Goal: Task Accomplishment & Management: Manage account settings

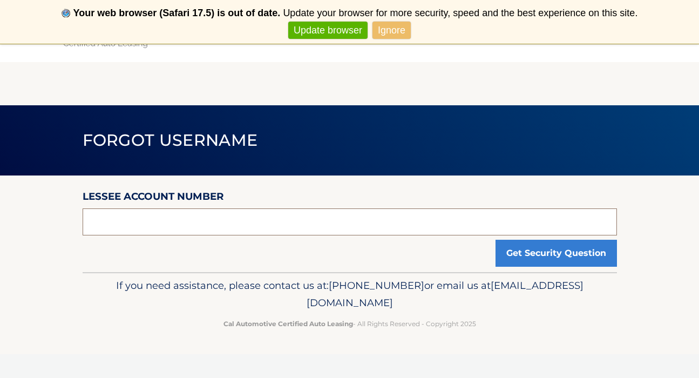
click at [245, 225] on input "text" at bounding box center [350, 221] width 534 height 27
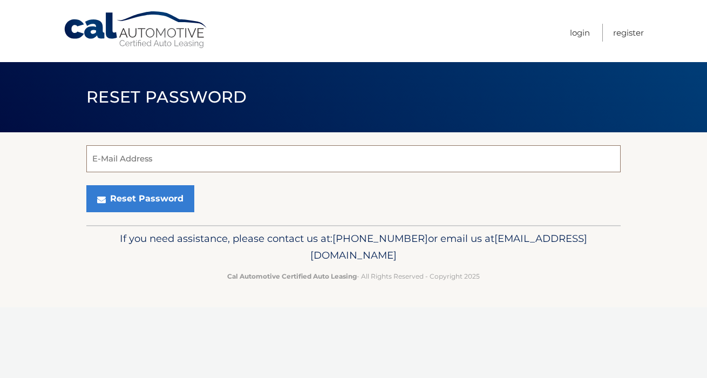
click at [396, 147] on input "E-Mail Address" at bounding box center [353, 158] width 534 height 27
type input "[EMAIL_ADDRESS][PERSON_NAME][DOMAIN_NAME]"
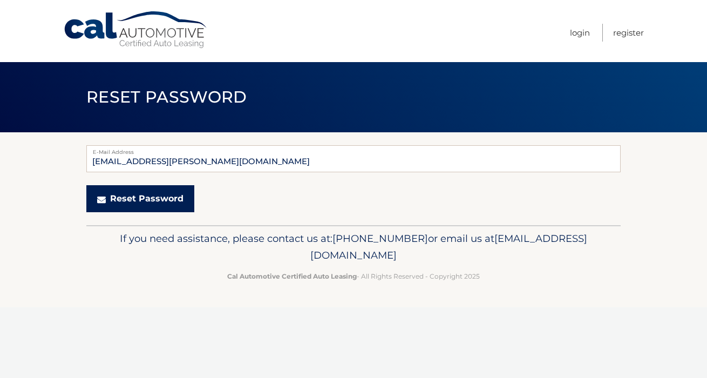
click at [161, 197] on button "Reset Password" at bounding box center [140, 198] width 108 height 27
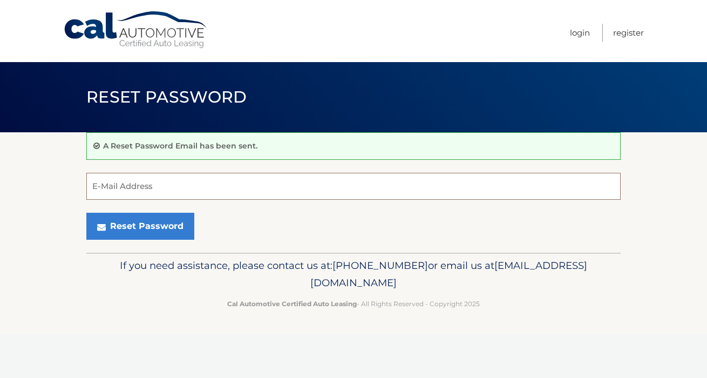
click at [213, 184] on input "E-Mail Address" at bounding box center [353, 186] width 534 height 27
type input "[EMAIL_ADDRESS][PERSON_NAME][DOMAIN_NAME]"
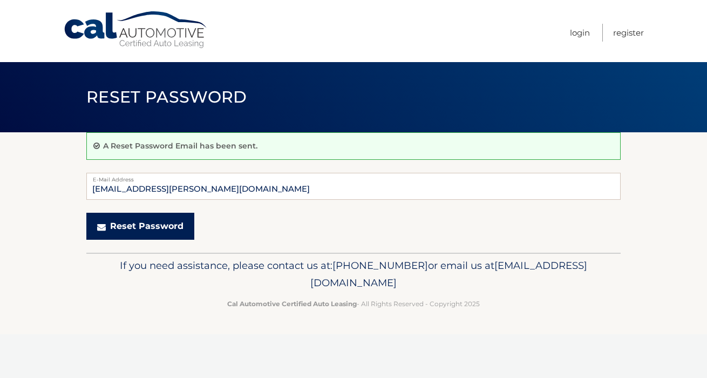
click at [145, 226] on button "Reset Password" at bounding box center [140, 226] width 108 height 27
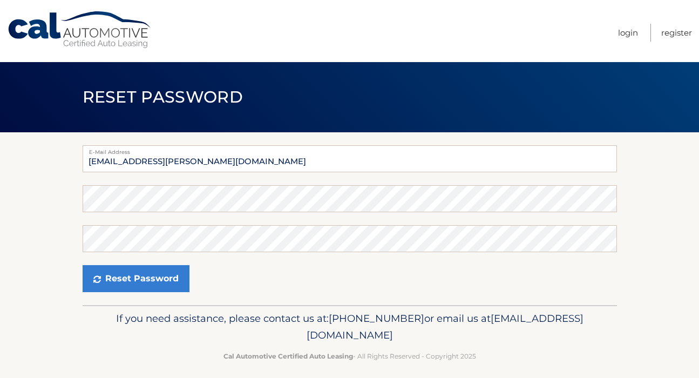
click at [342, 190] on div "Password" at bounding box center [350, 198] width 534 height 27
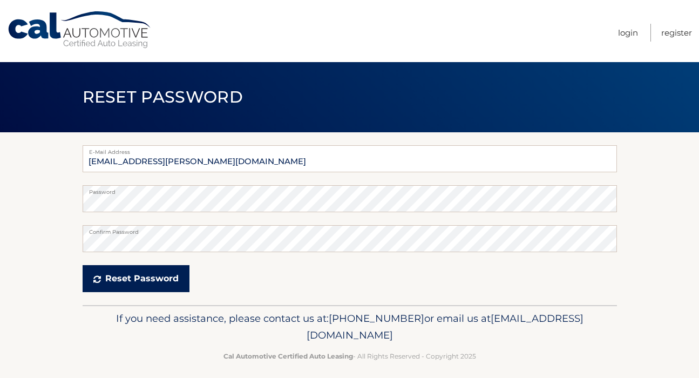
click at [177, 272] on button "Reset Password" at bounding box center [136, 278] width 107 height 27
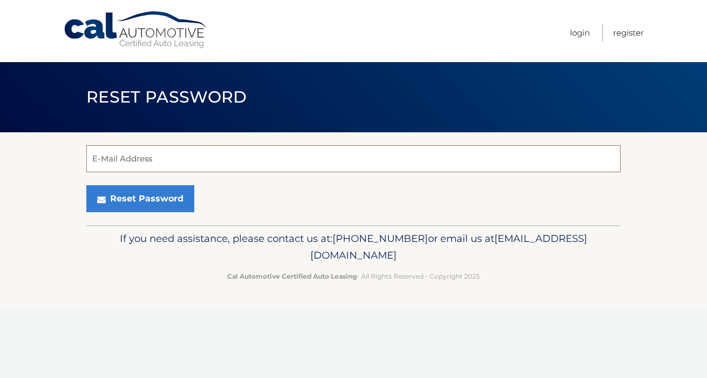
click at [397, 151] on input "E-Mail Address" at bounding box center [353, 158] width 534 height 27
type input "[EMAIL_ADDRESS][PERSON_NAME][DOMAIN_NAME]"
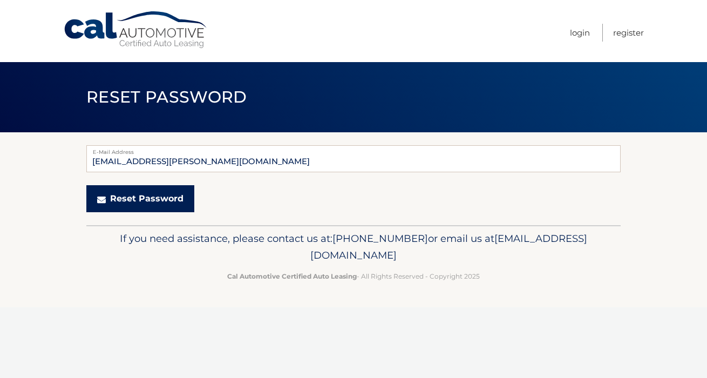
click at [157, 199] on button "Reset Password" at bounding box center [140, 198] width 108 height 27
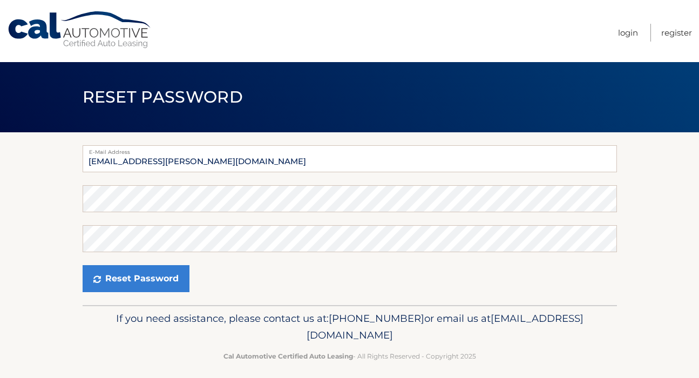
click at [386, 181] on form "E-Mail Address kyla.a.thornton@gmail.com Password Confirm Password Reset Passwo…" at bounding box center [350, 218] width 534 height 147
click at [385, 193] on div "Password" at bounding box center [350, 198] width 534 height 27
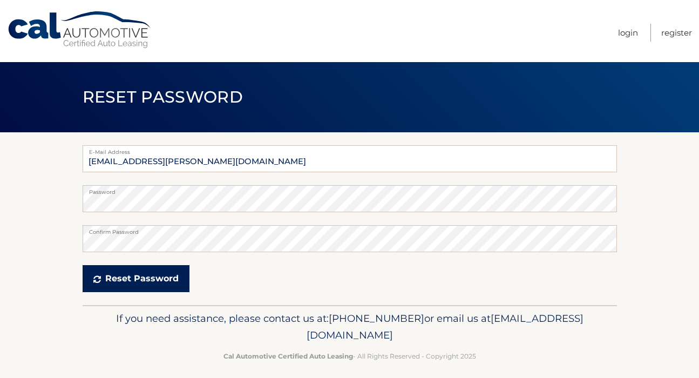
click at [131, 277] on button "Reset Password" at bounding box center [136, 278] width 107 height 27
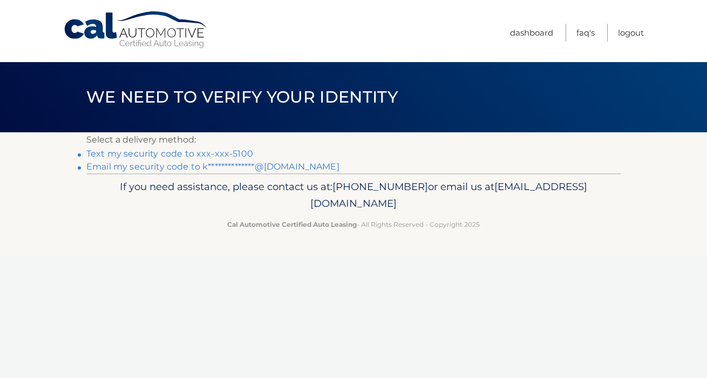
click at [225, 160] on li "Text my security code to xxx-xxx-5100" at bounding box center [353, 153] width 534 height 13
click at [225, 156] on link "Text my security code to xxx-xxx-5100" at bounding box center [169, 153] width 167 height 10
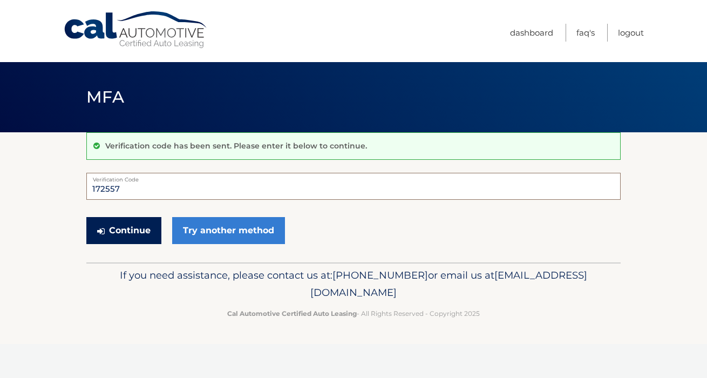
type input "172557"
click at [120, 227] on button "Continue" at bounding box center [123, 230] width 75 height 27
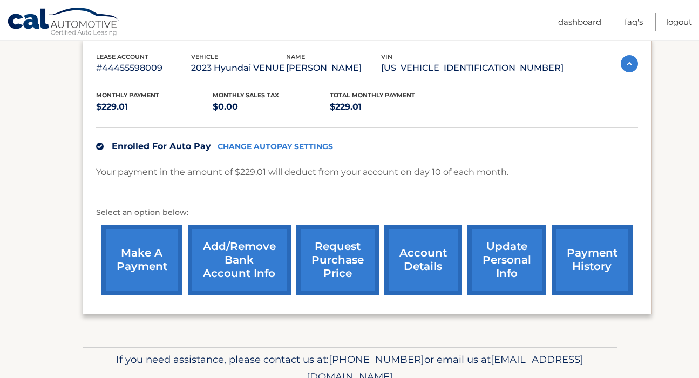
scroll to position [233, 0]
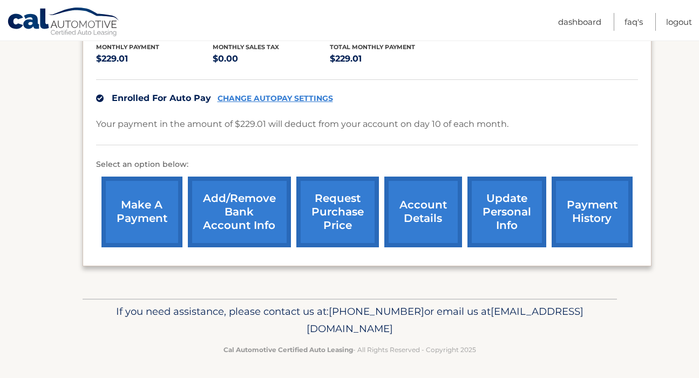
click at [498, 229] on link "update personal info" at bounding box center [506, 212] width 79 height 71
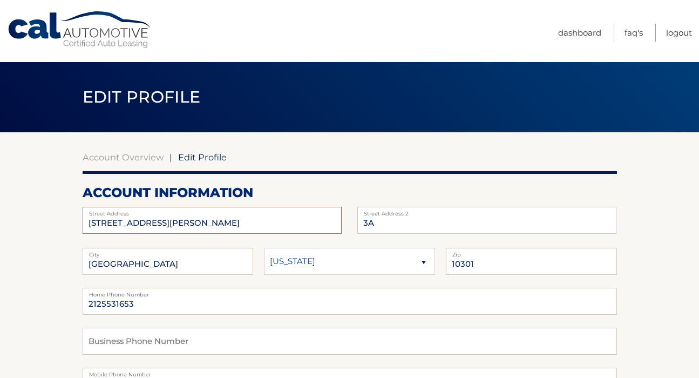
drag, startPoint x: 272, startPoint y: 223, endPoint x: 48, endPoint y: 200, distance: 224.7
type input "One Park Point"
type input "436"
type input "Brooklyn"
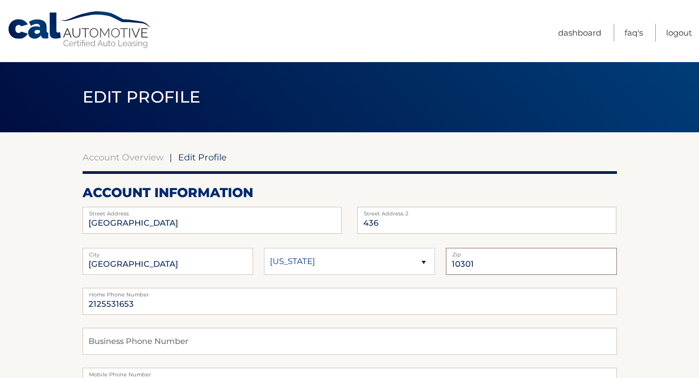
drag, startPoint x: 504, startPoint y: 270, endPoint x: 399, endPoint y: 258, distance: 105.4
click at [399, 258] on fieldset "Brooklyn City Alaska Alabama Arkansas State 10301 Zip" at bounding box center [350, 268] width 534 height 40
type input "11218"
drag, startPoint x: 351, startPoint y: 304, endPoint x: 118, endPoint y: 283, distance: 233.6
click at [118, 283] on div "One Park Point Street Address 436 Street Address 2 Brooklyn City State 11218 Zi…" at bounding box center [350, 351] width 534 height 288
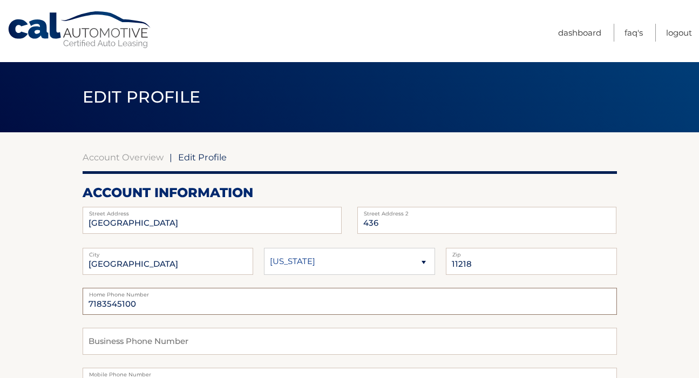
type input "7183545100"
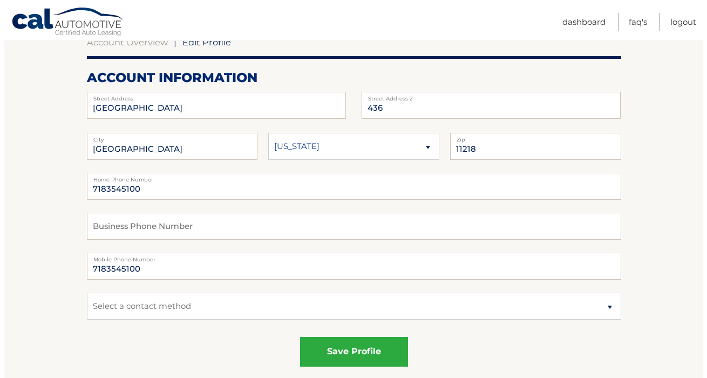
scroll to position [119, 0]
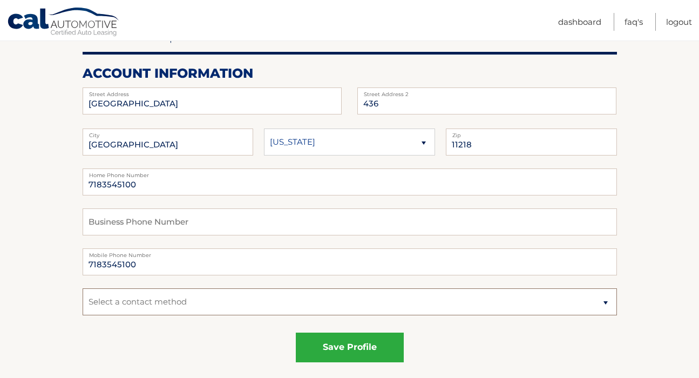
select select "1"
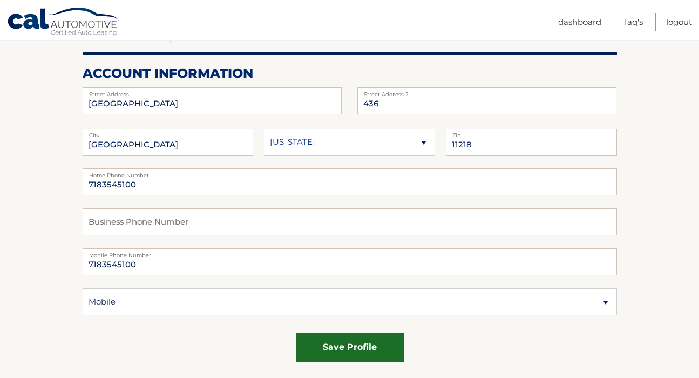
click at [365, 352] on button "save profile" at bounding box center [350, 348] width 108 height 30
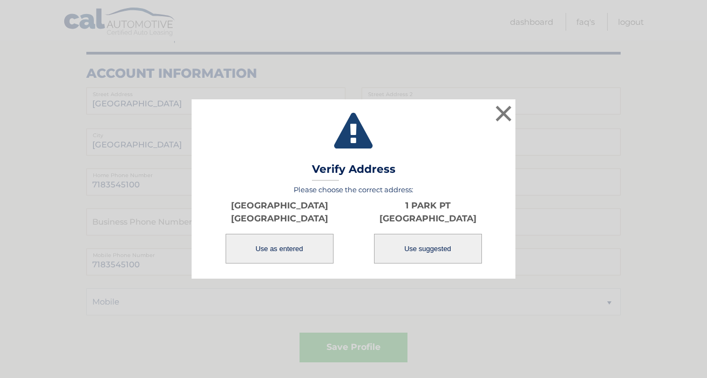
click at [412, 247] on button "Use suggested" at bounding box center [428, 249] width 108 height 30
type input "1 PARK PT"
type input "[GEOGRAPHIC_DATA]"
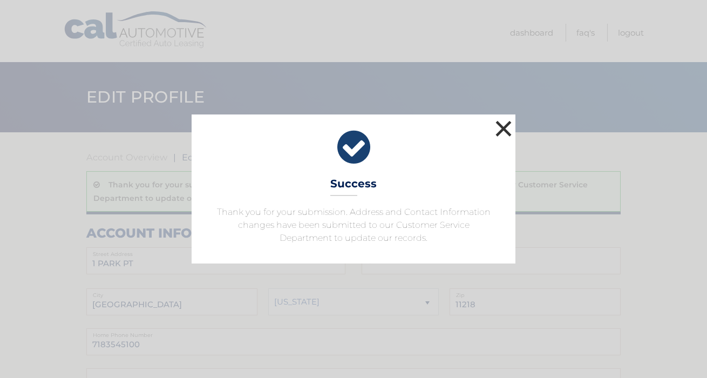
click at [502, 128] on button "×" at bounding box center [504, 129] width 22 height 22
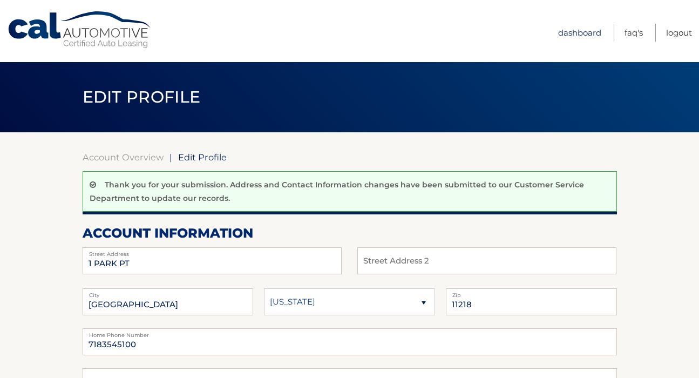
click at [594, 32] on link "Dashboard" at bounding box center [579, 33] width 43 height 18
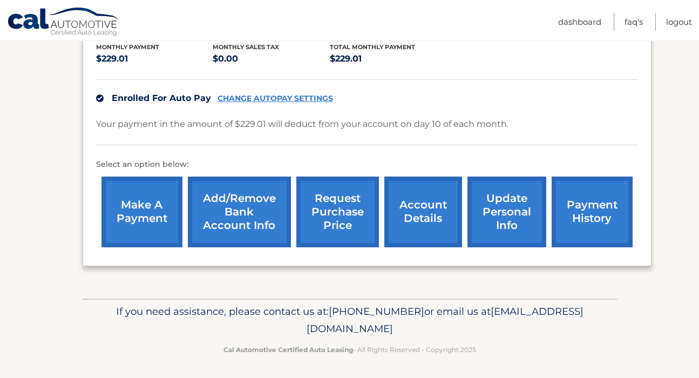
scroll to position [234, 0]
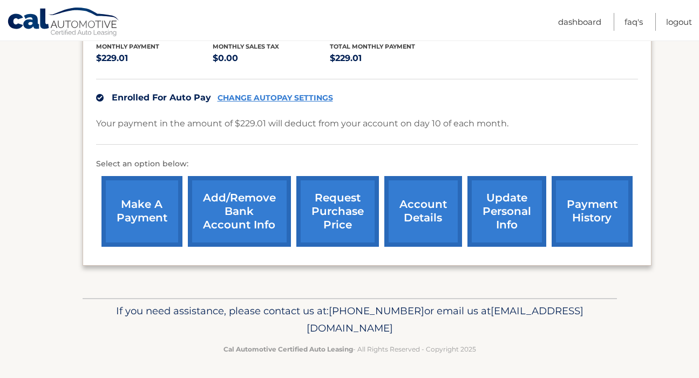
click at [354, 211] on link "request purchase price" at bounding box center [337, 211] width 83 height 71
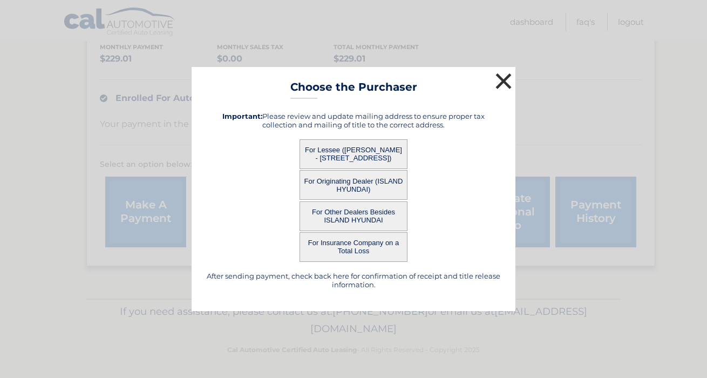
click at [505, 83] on button "×" at bounding box center [504, 81] width 22 height 22
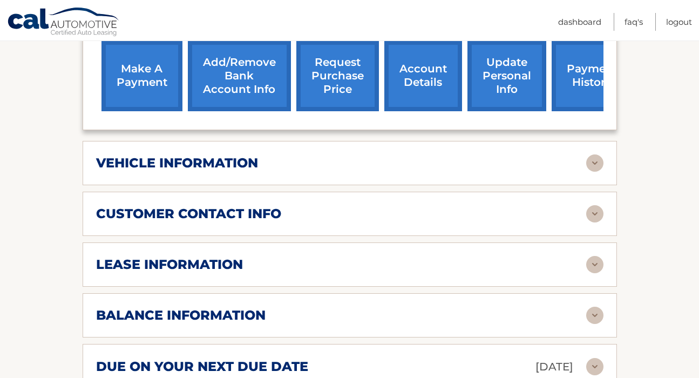
scroll to position [408, 0]
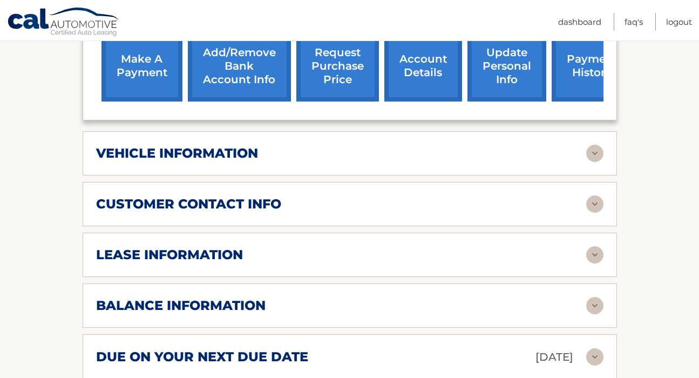
click at [580, 247] on div "lease information" at bounding box center [341, 255] width 490 height 16
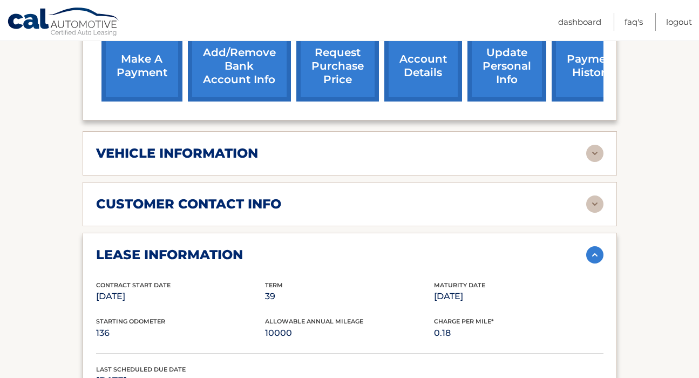
click at [674, 219] on section "Account Details | #44455598009 Back to Dashboard Manage Your Lease lease accoun…" at bounding box center [349, 294] width 699 height 1141
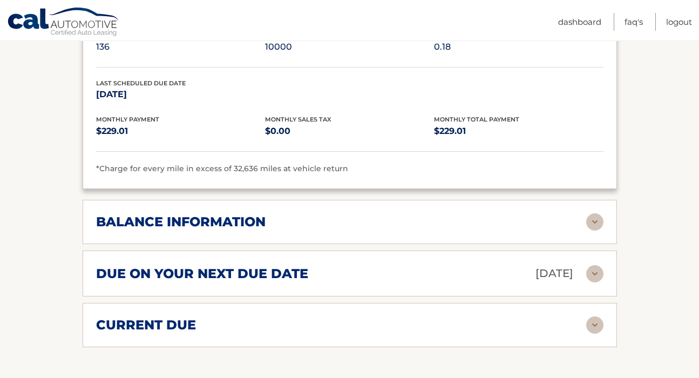
scroll to position [696, 0]
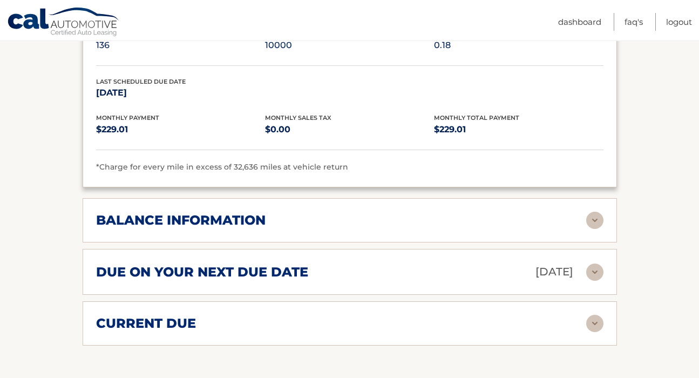
click at [583, 198] on div "balance information Payments Received 27 Payments Remaining 12 Next Payment wil…" at bounding box center [350, 220] width 534 height 44
click at [591, 212] on img at bounding box center [594, 220] width 17 height 17
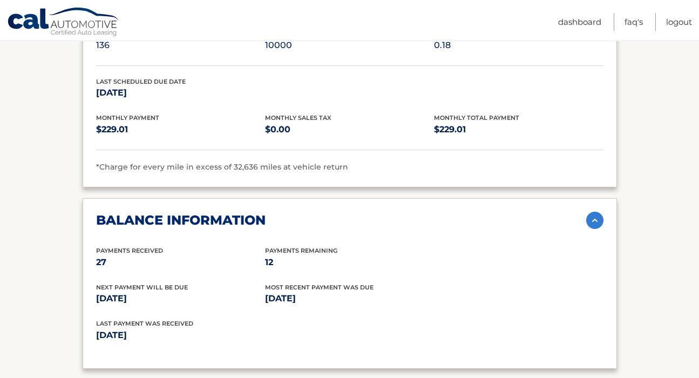
click at [646, 212] on section "Account Details | #44455598009 Back to Dashboard Manage Your Lease lease accoun…" at bounding box center [349, 72] width 699 height 1272
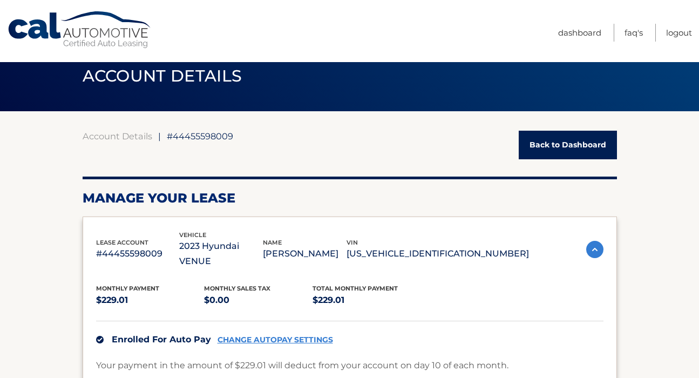
scroll to position [0, 0]
